Goal: Use online tool/utility: Use online tool/utility

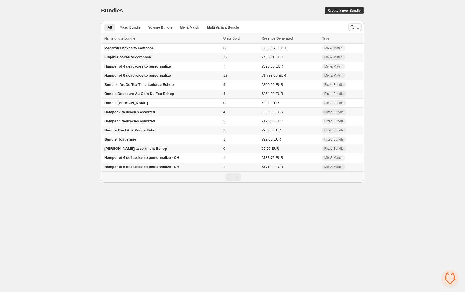
click at [131, 169] on span "Hamper of 6 delicacies to personnalize - CH" at bounding box center [141, 167] width 75 height 4
